Goal: Use online tool/utility

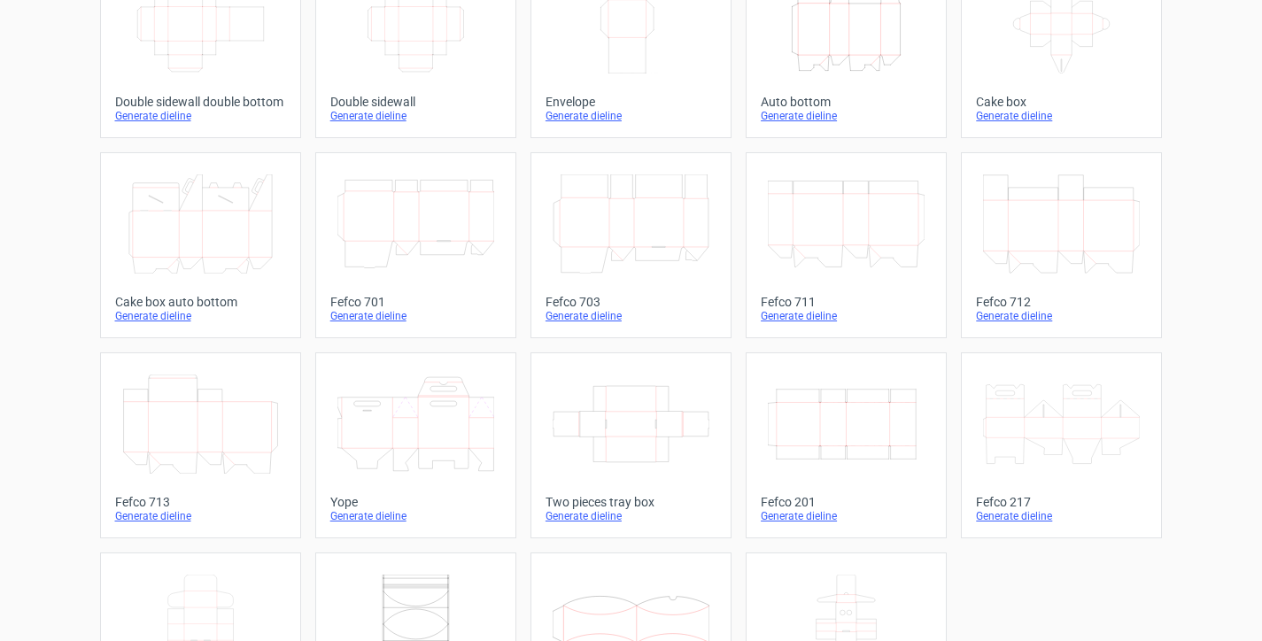
scroll to position [443, 0]
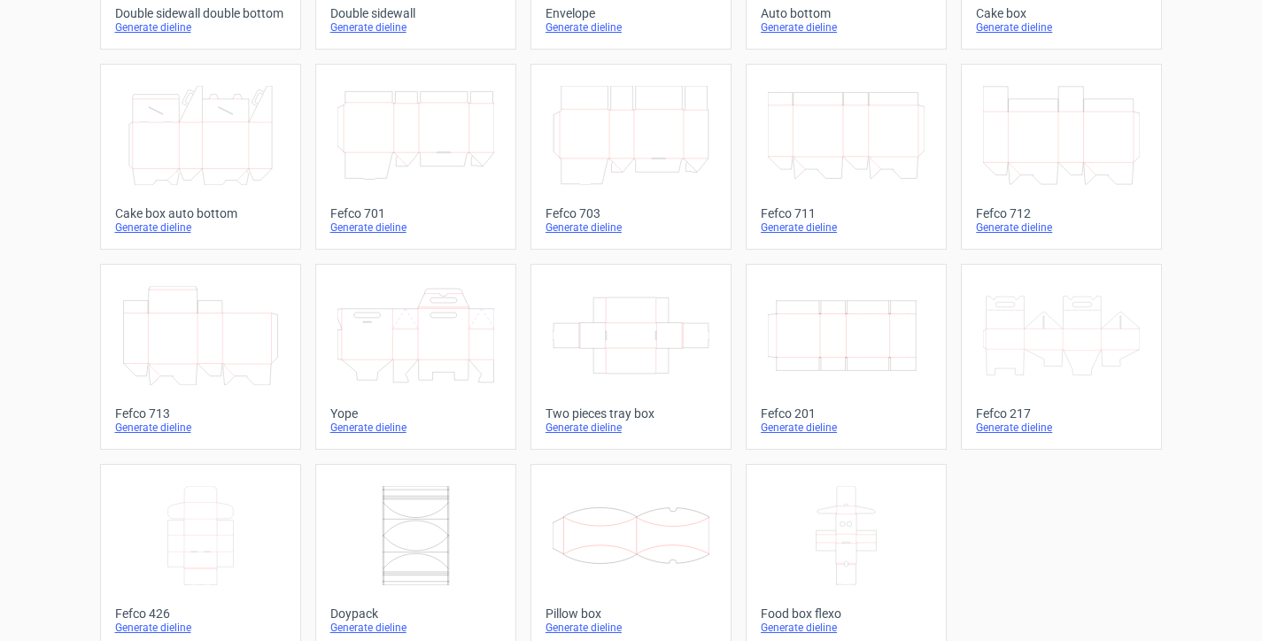
click at [1084, 332] on icon at bounding box center [1061, 335] width 157 height 99
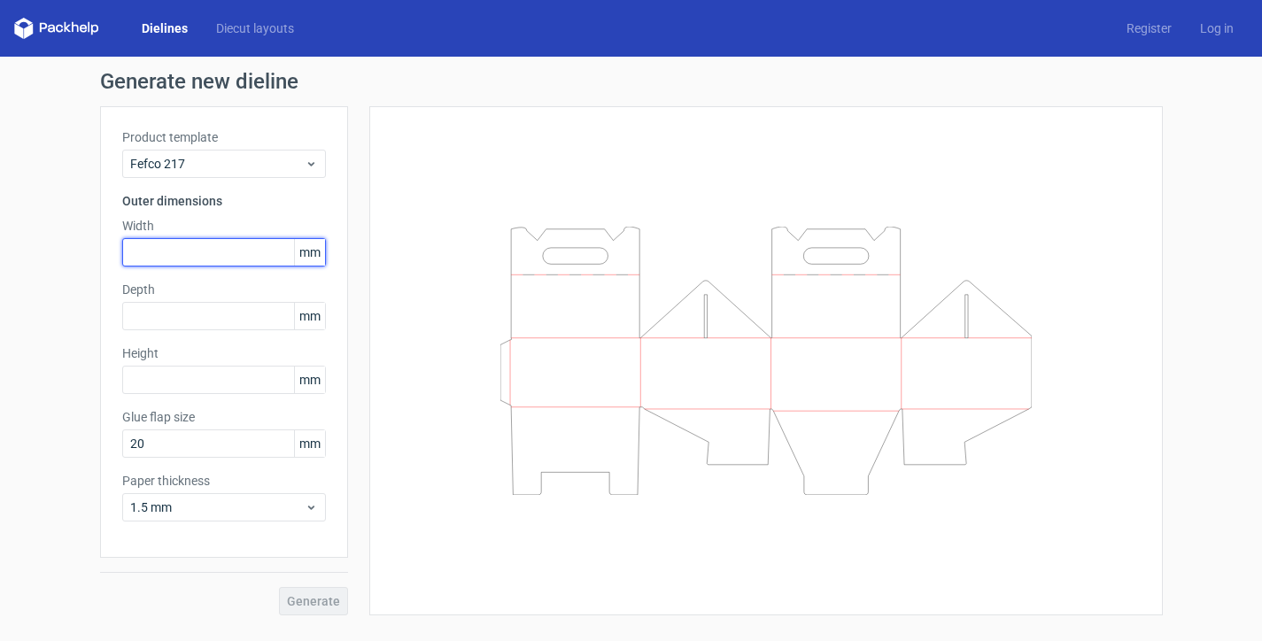
click at [158, 248] on input "text" at bounding box center [224, 252] width 204 height 28
type input "300"
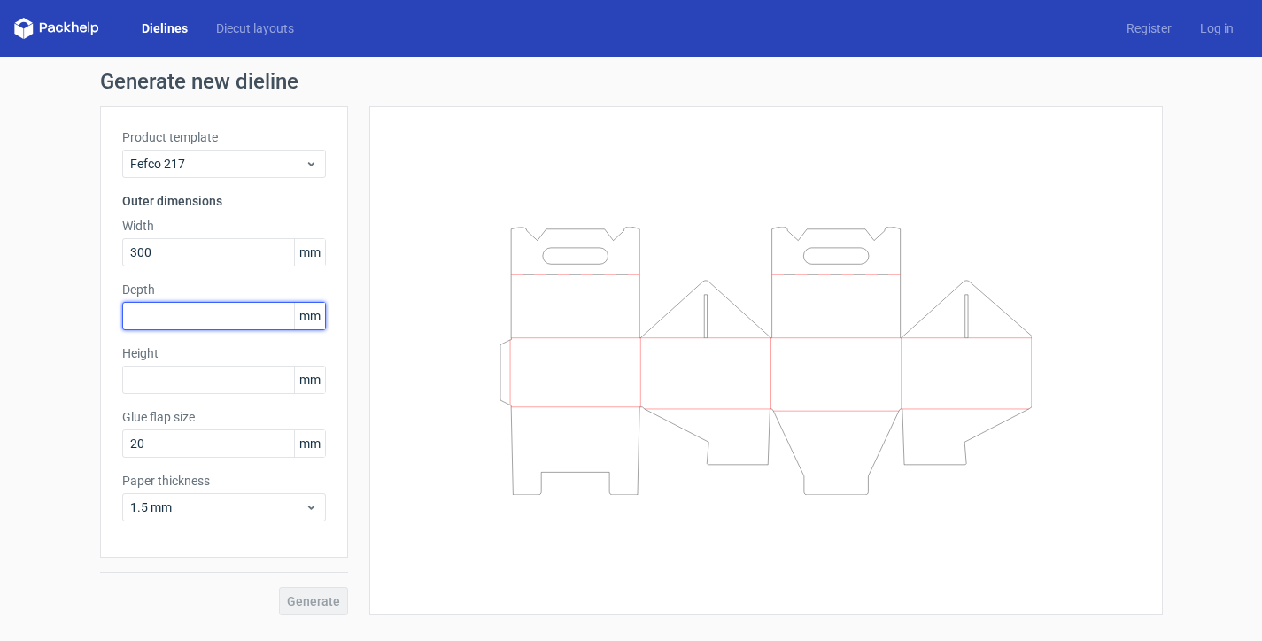
click at [176, 304] on input "text" at bounding box center [224, 316] width 204 height 28
type input "150"
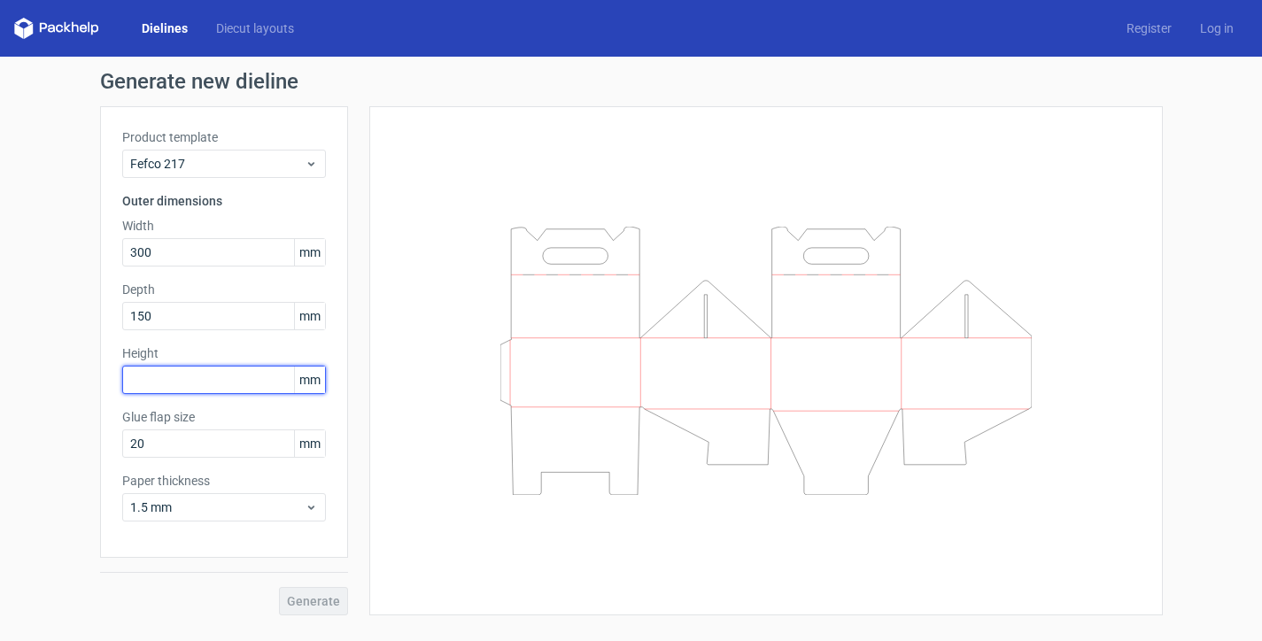
click at [163, 382] on input "text" at bounding box center [224, 380] width 204 height 28
type input "150"
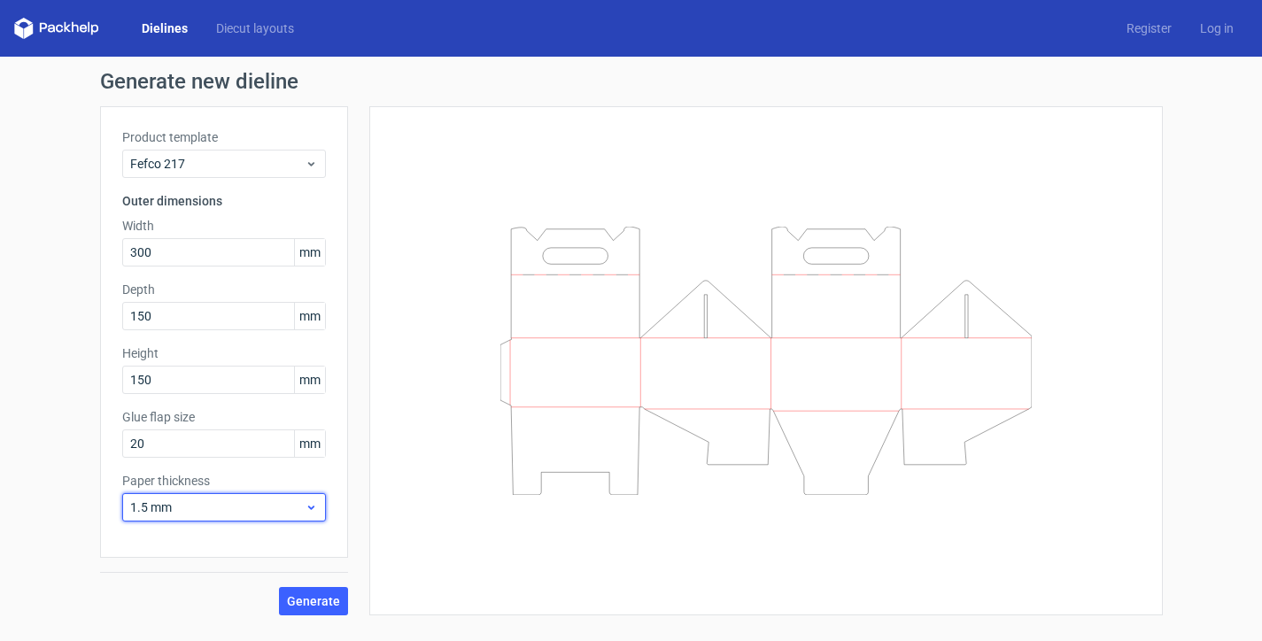
click at [205, 510] on span "1.5 mm" at bounding box center [217, 507] width 174 height 18
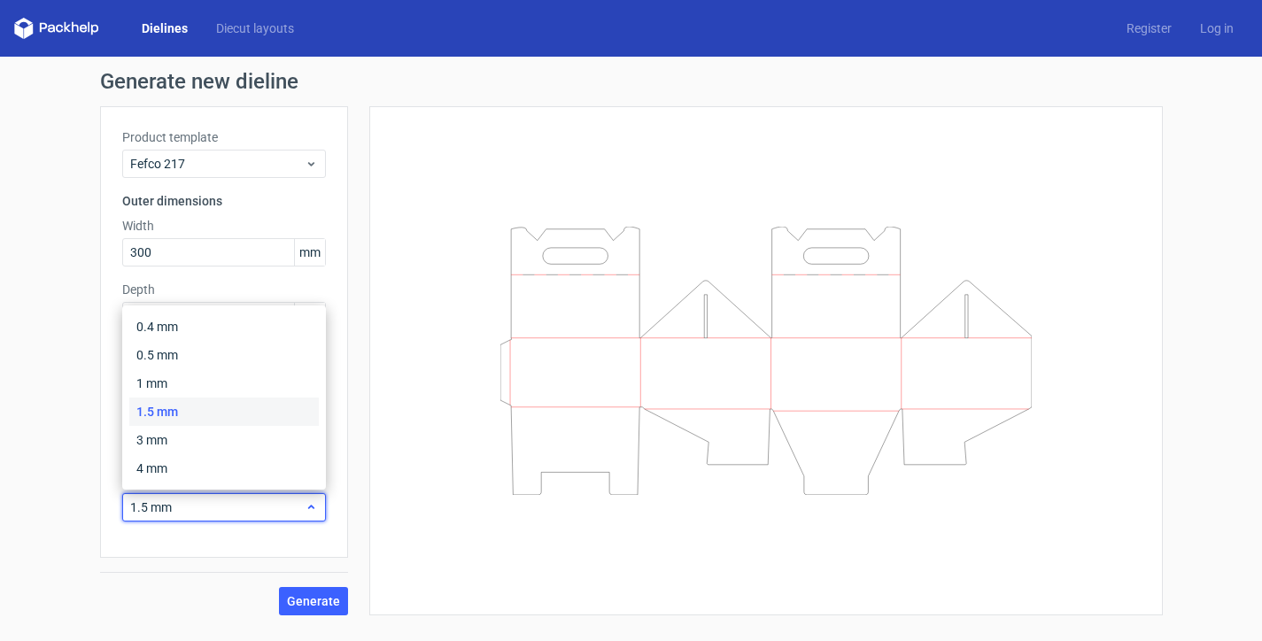
click at [203, 509] on span "1.5 mm" at bounding box center [217, 507] width 174 height 18
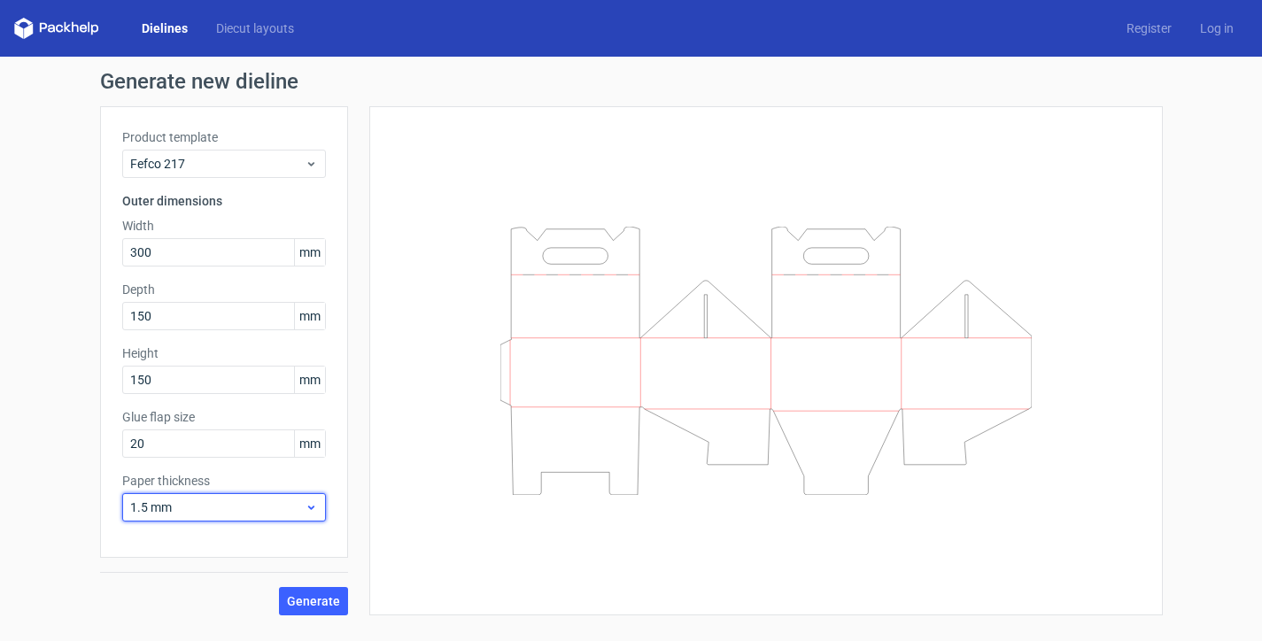
click at [203, 509] on span "1.5 mm" at bounding box center [217, 507] width 174 height 18
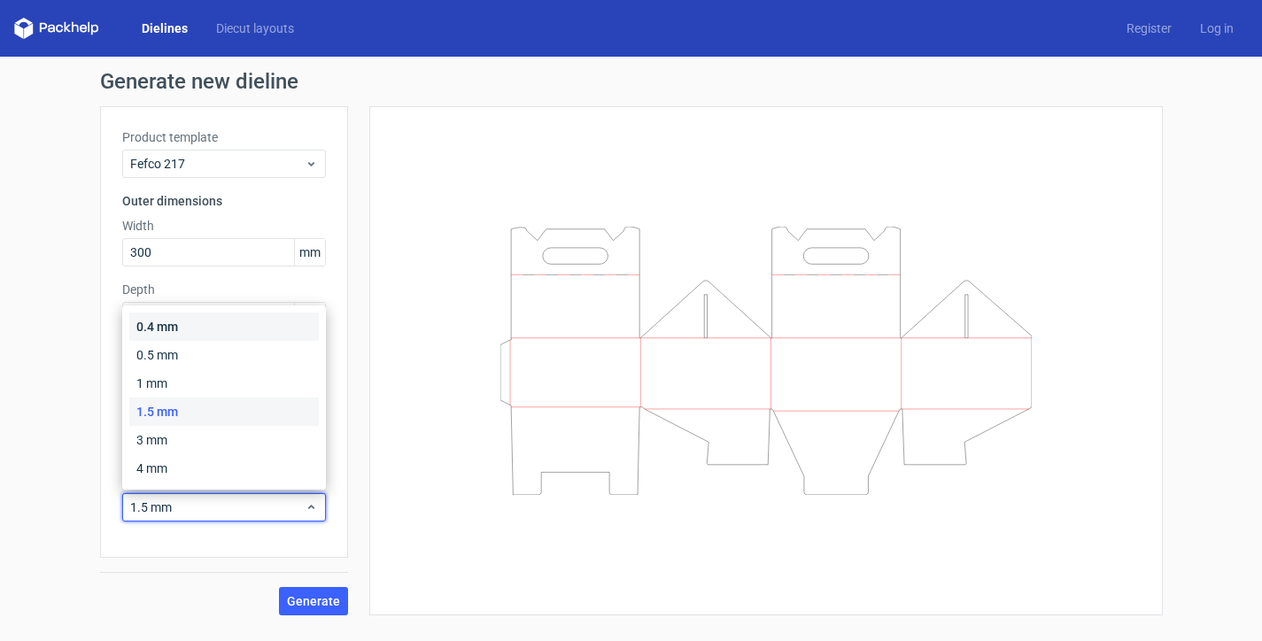
click at [193, 323] on div "0.4 mm" at bounding box center [223, 327] width 189 height 28
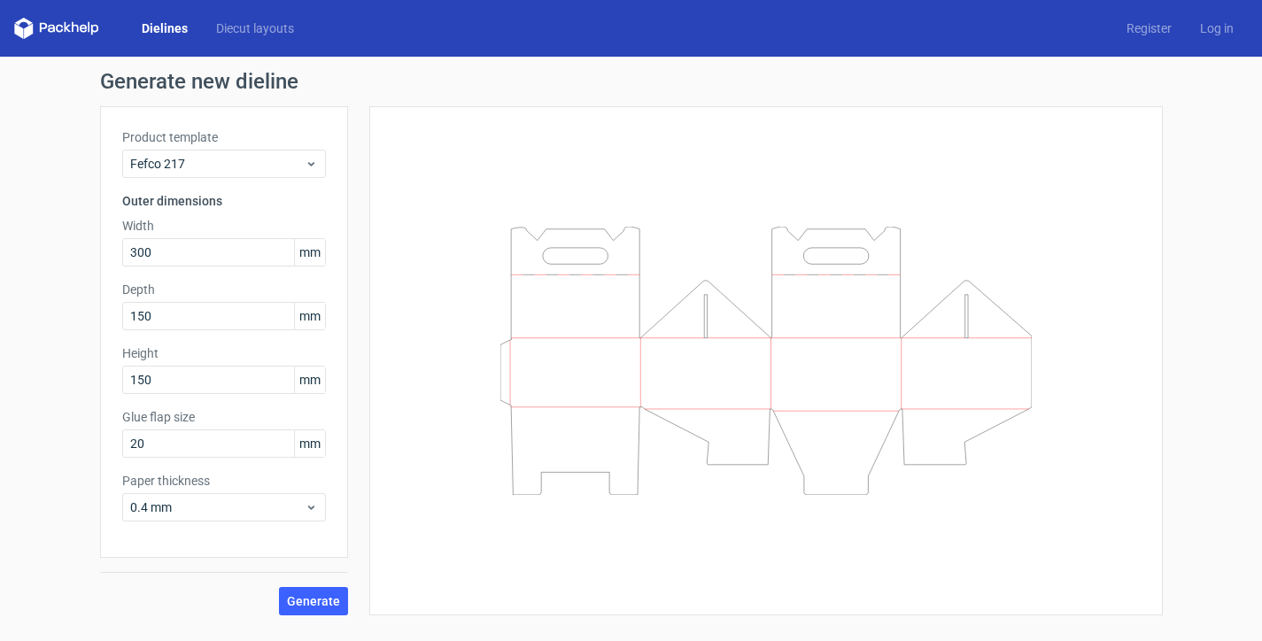
click at [322, 616] on div "Generate new dieline Product template Fefco 217 Outer dimensions Width 300 mm D…" at bounding box center [631, 343] width 1262 height 573
click at [320, 601] on span "Generate" at bounding box center [313, 601] width 53 height 12
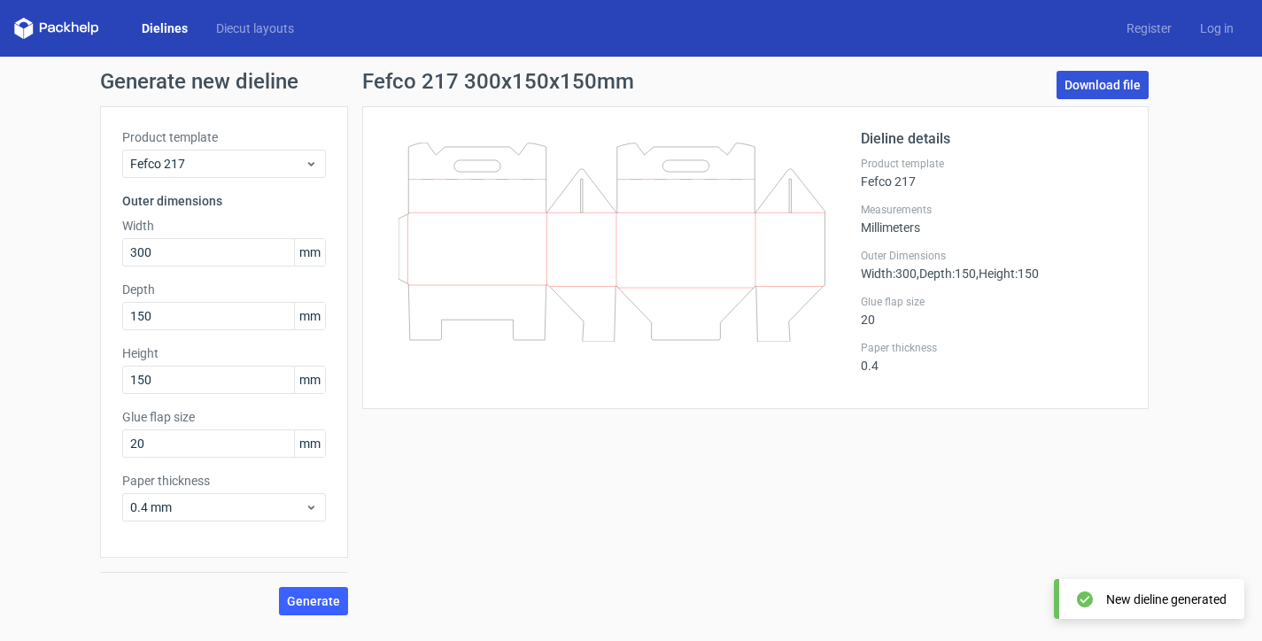
click at [1093, 77] on link "Download file" at bounding box center [1102, 85] width 92 height 28
